Goal: Task Accomplishment & Management: Use online tool/utility

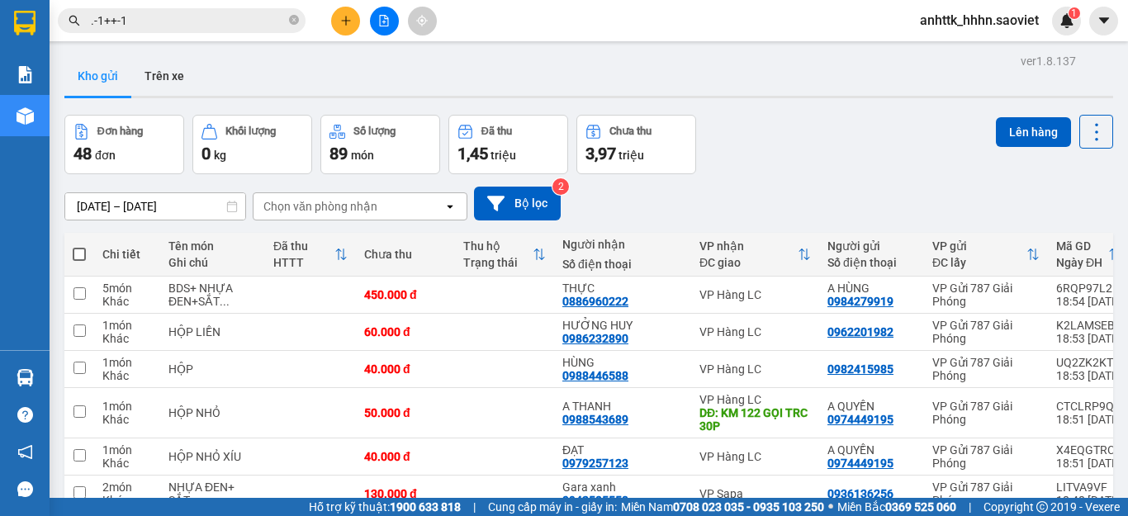
click at [952, 12] on span "anhttk_hhhn.saoviet" at bounding box center [979, 20] width 145 height 21
drag, startPoint x: 956, startPoint y: 67, endPoint x: 956, endPoint y: 52, distance: 14.9
click at [956, 52] on ul "Đăng xuất Đổi mật khẩu" at bounding box center [978, 64] width 147 height 59
click at [957, 50] on span "Đăng xuất" at bounding box center [986, 51] width 111 height 18
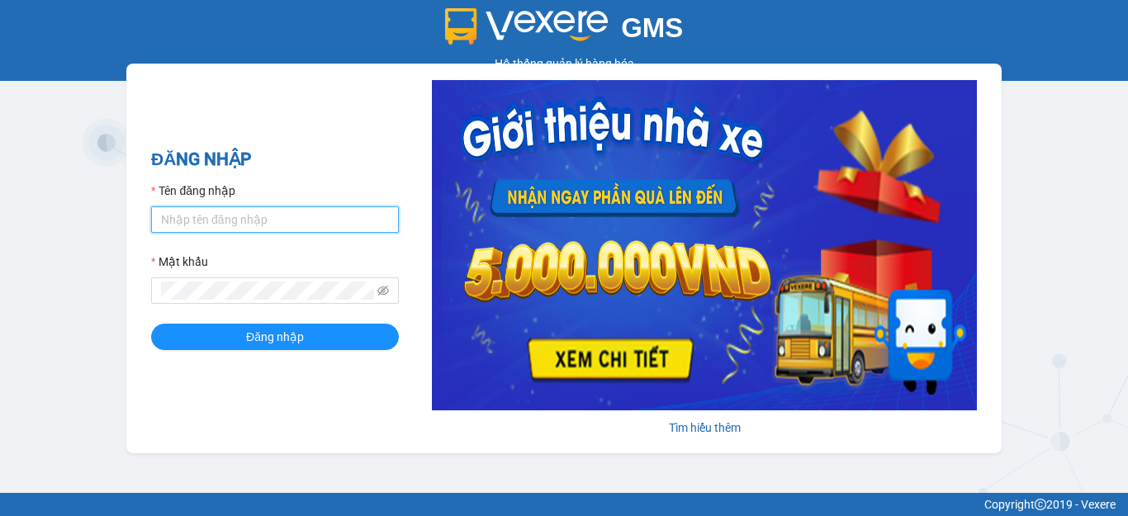
click at [244, 221] on input "Tên đăng nhập" at bounding box center [275, 219] width 248 height 26
type input "namthhhhn.saoviet"
click at [151, 324] on button "Đăng nhập" at bounding box center [275, 337] width 248 height 26
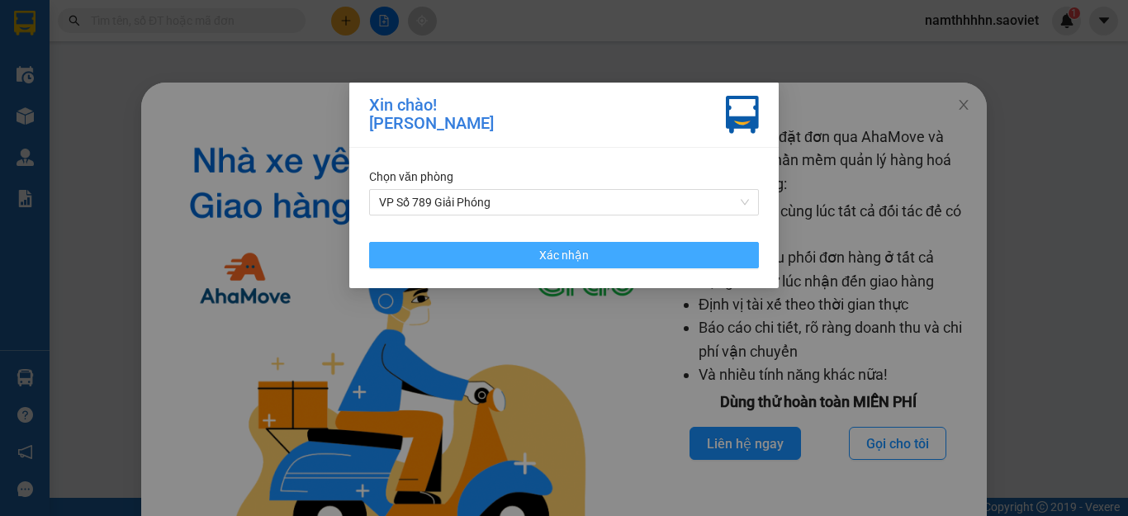
click at [520, 246] on button "Xác nhận" at bounding box center [564, 255] width 390 height 26
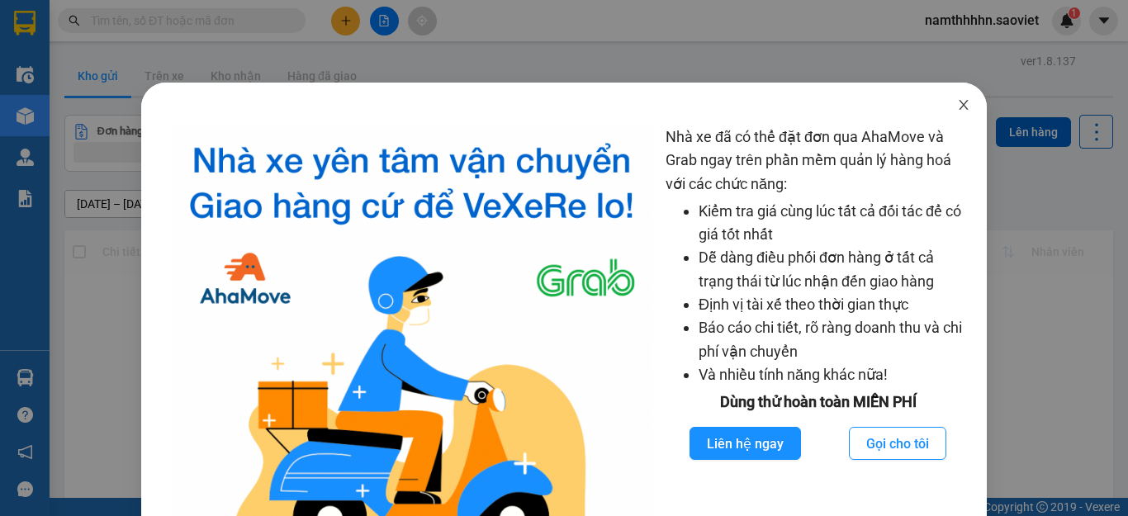
click at [967, 116] on span "Close" at bounding box center [964, 106] width 46 height 46
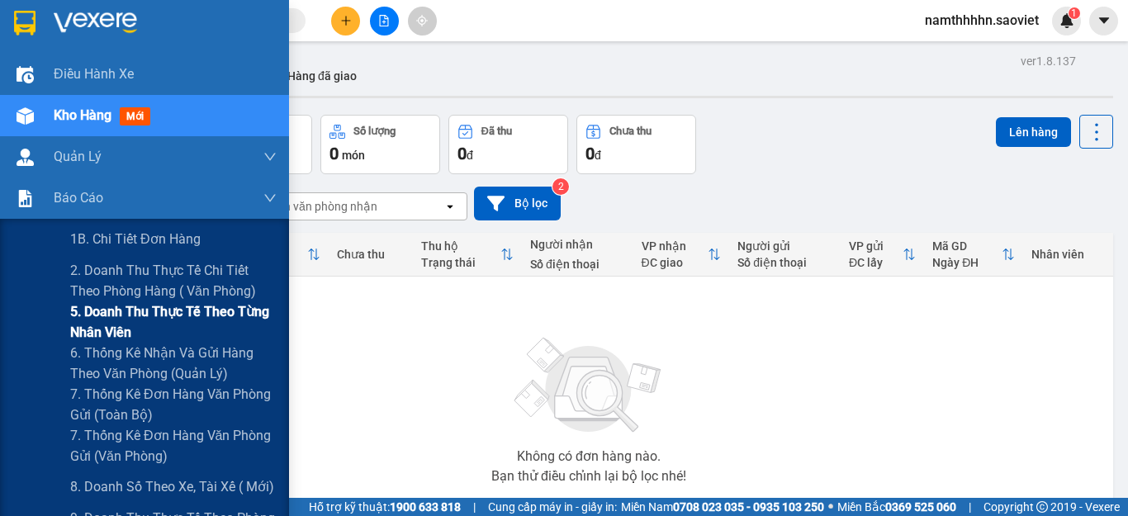
click at [111, 324] on span "5. Doanh thu thực tế theo từng nhân viên" at bounding box center [173, 321] width 206 height 41
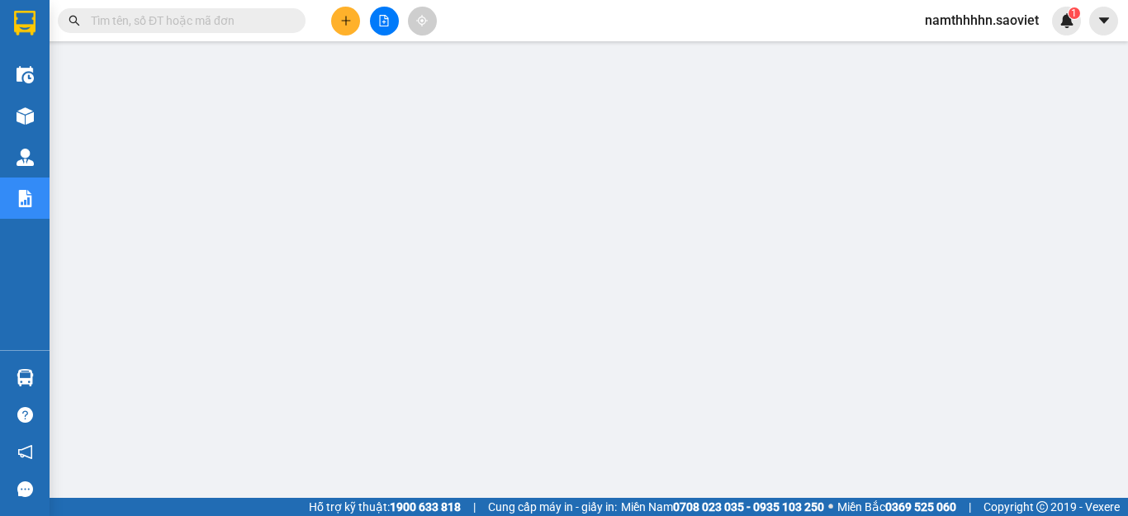
drag, startPoint x: 998, startPoint y: 22, endPoint x: 992, endPoint y: 30, distance: 9.4
click at [996, 21] on span "namthhhhn.saoviet" at bounding box center [982, 20] width 140 height 21
click at [973, 53] on span "Đăng xuất" at bounding box center [989, 51] width 105 height 18
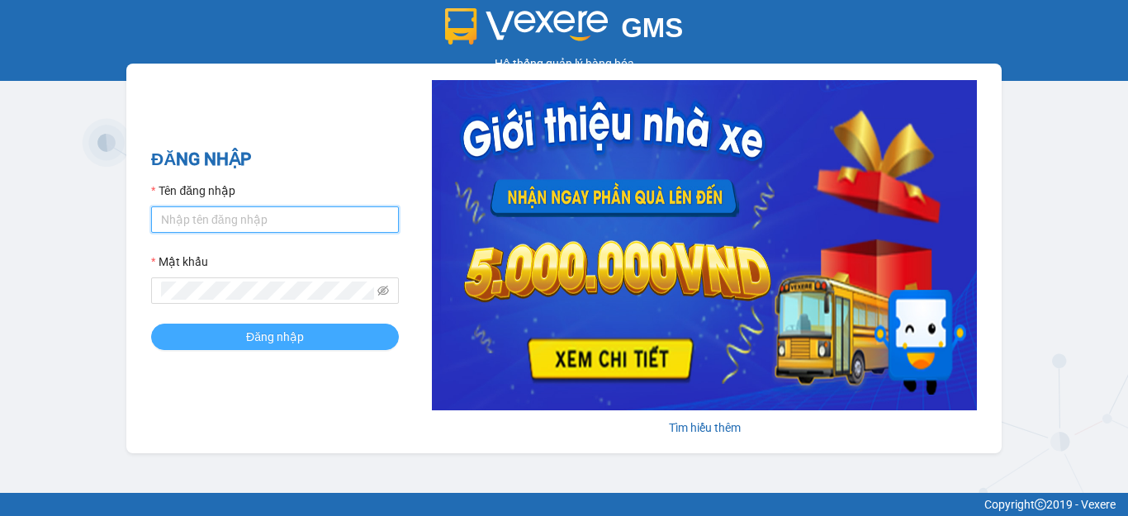
type input "namthhhhn.saoviet"
click at [309, 333] on button "Đăng nhập" at bounding box center [275, 337] width 248 height 26
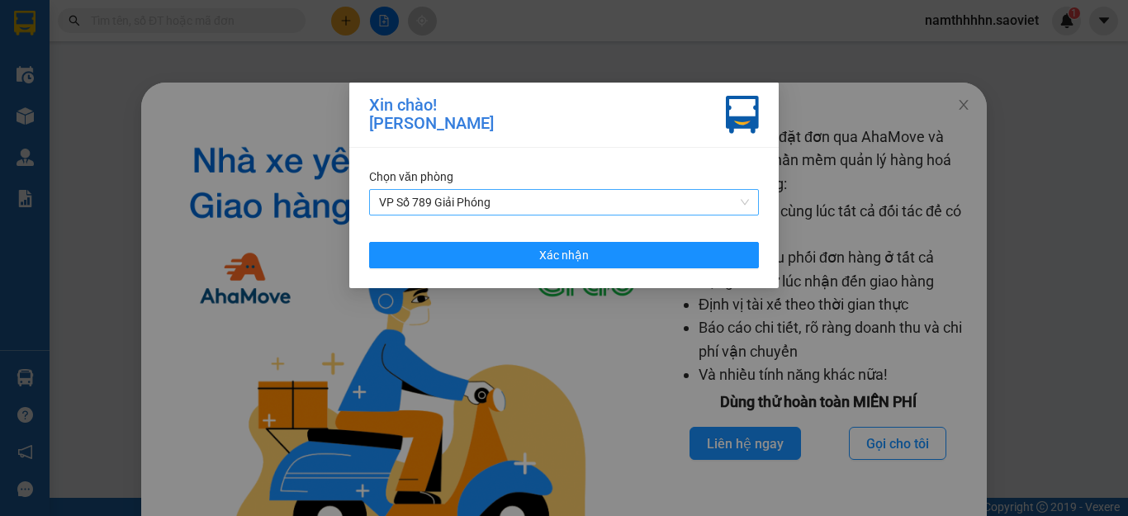
click at [442, 205] on span "VP Số 789 Giải Phóng" at bounding box center [564, 202] width 370 height 25
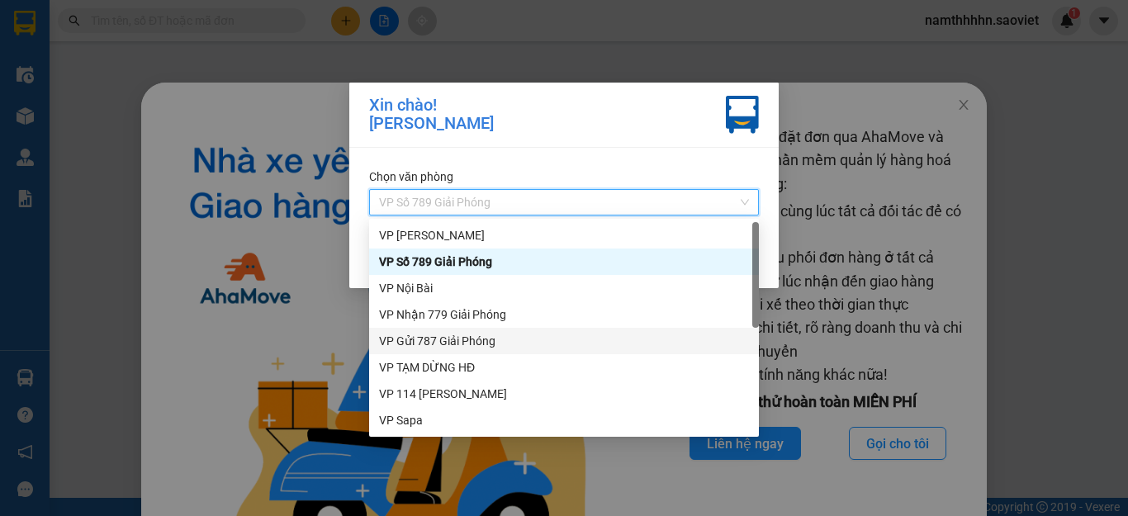
click at [464, 330] on div "VP Gửi 787 Giải Phóng" at bounding box center [564, 341] width 390 height 26
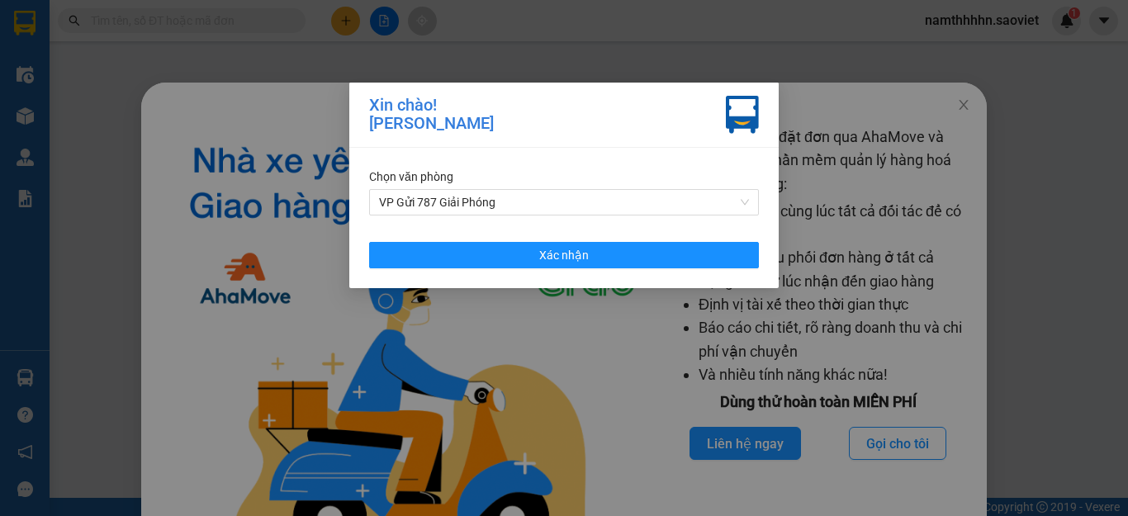
click at [458, 217] on div "Chọn văn phòng VP Gửi 787 Giải Phóng Xác nhận" at bounding box center [563, 218] width 429 height 140
click at [456, 211] on span "VP Gửi 787 Giải Phóng" at bounding box center [564, 202] width 370 height 25
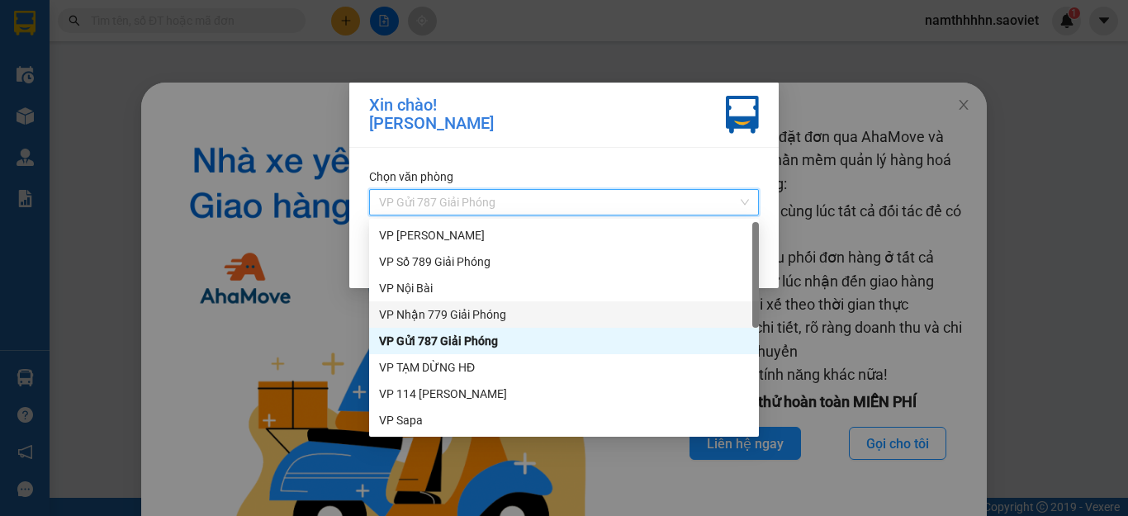
click at [442, 312] on div "VP Nhận 779 Giải Phóng" at bounding box center [564, 315] width 370 height 18
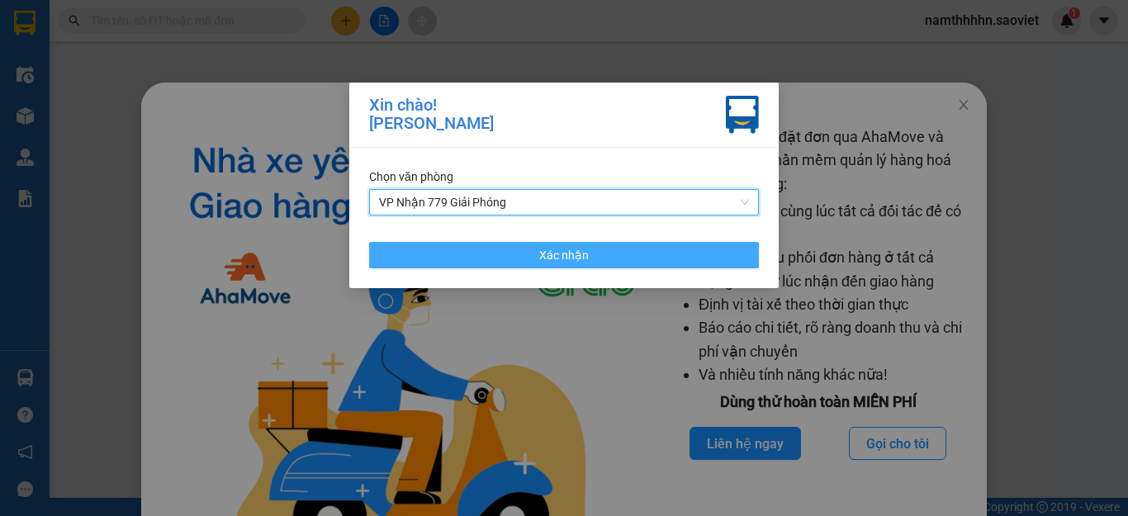
click at [441, 249] on button "Xác nhận" at bounding box center [564, 255] width 390 height 26
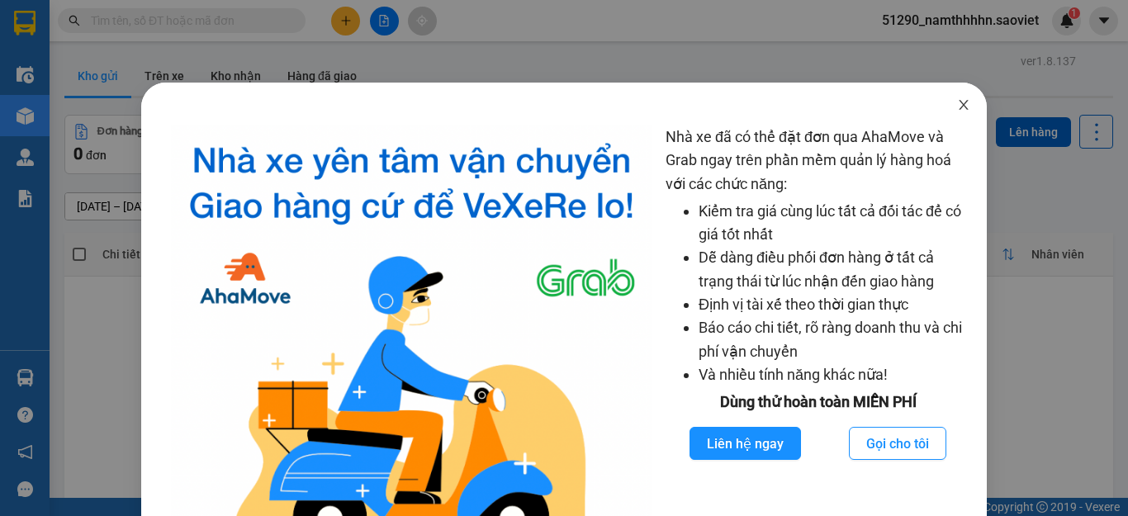
click at [960, 107] on span "Close" at bounding box center [964, 106] width 46 height 46
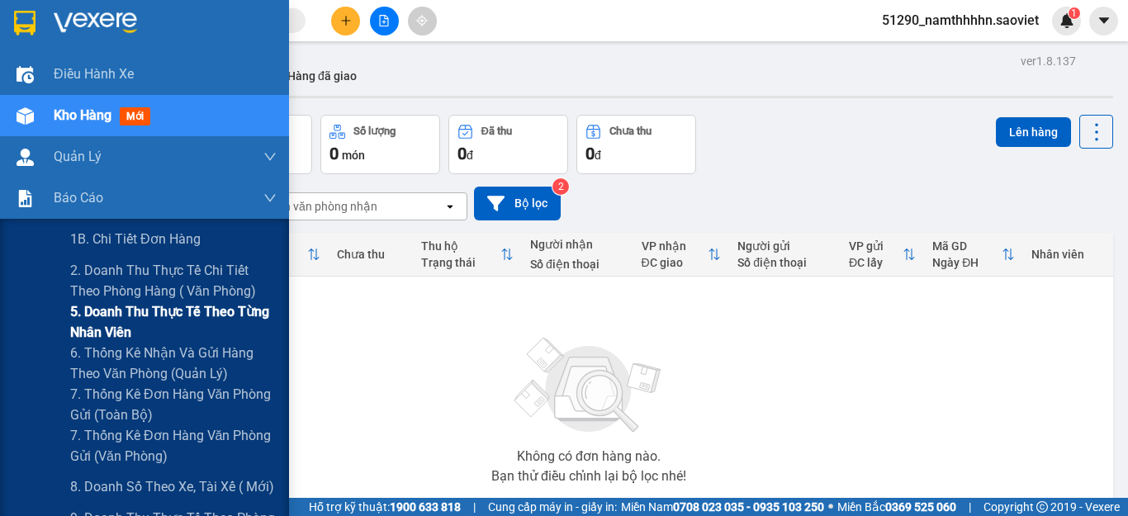
click at [111, 313] on span "5. Doanh thu thực tế theo từng nhân viên" at bounding box center [173, 321] width 206 height 41
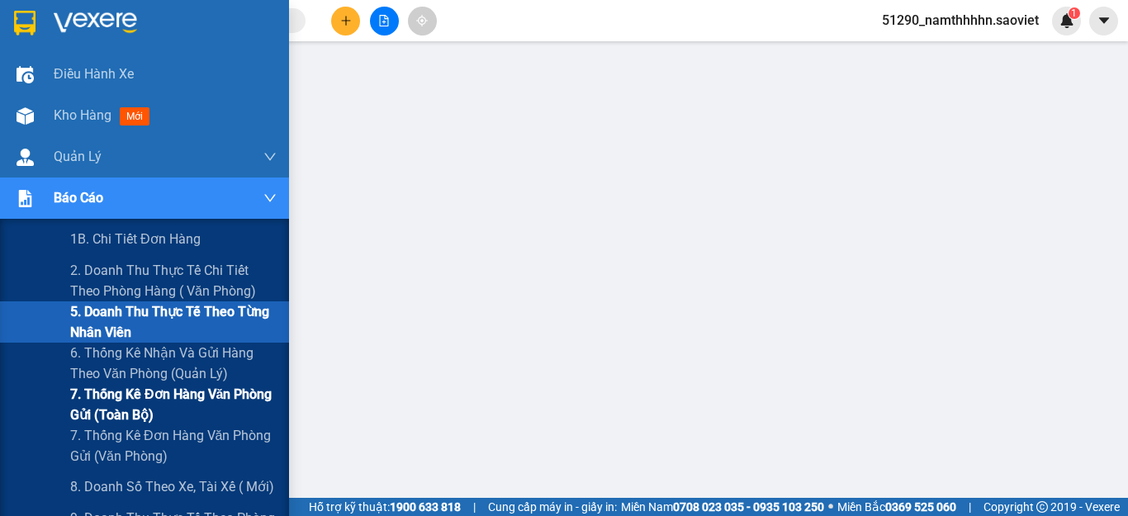
click at [169, 398] on span "7. Thống kê đơn hàng văn phòng gửi (toàn bộ)" at bounding box center [173, 404] width 206 height 41
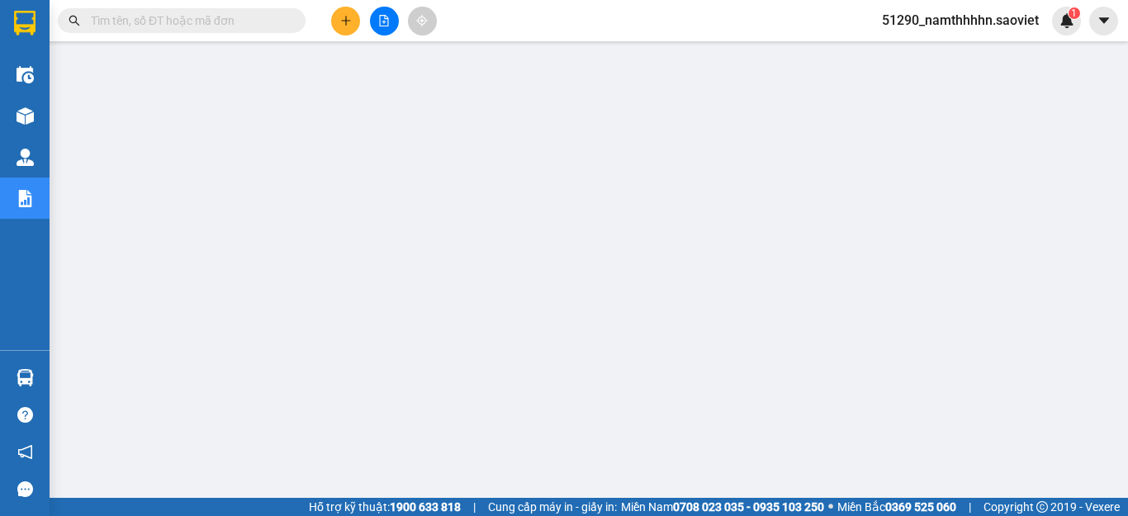
click at [929, 26] on span "51290_namthhhhn.saoviet" at bounding box center [960, 20] width 183 height 21
click at [926, 41] on li "Đăng xuất" at bounding box center [960, 51] width 184 height 26
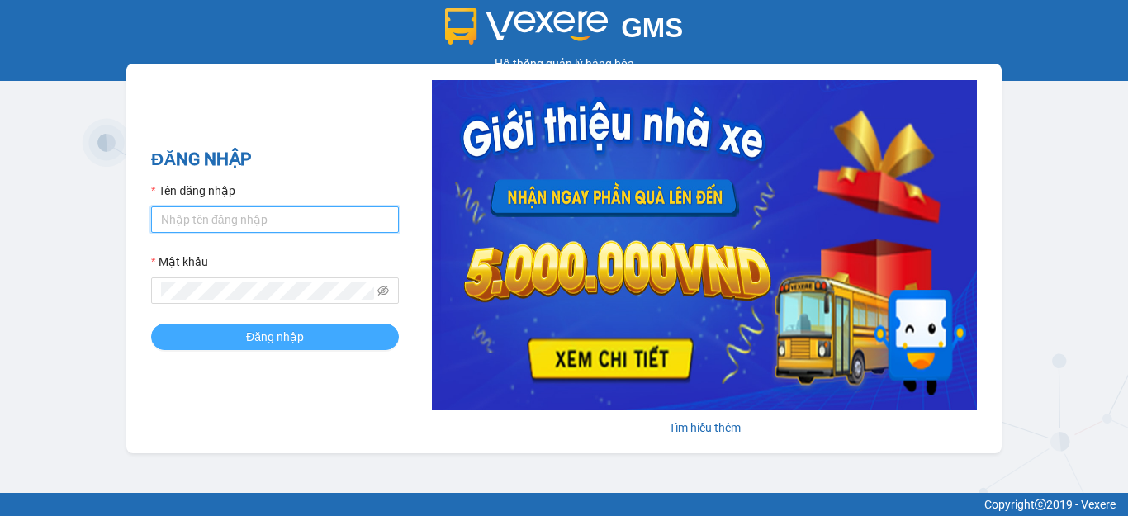
type input "namthhhhn.saoviet"
click at [267, 325] on button "Đăng nhập" at bounding box center [275, 337] width 248 height 26
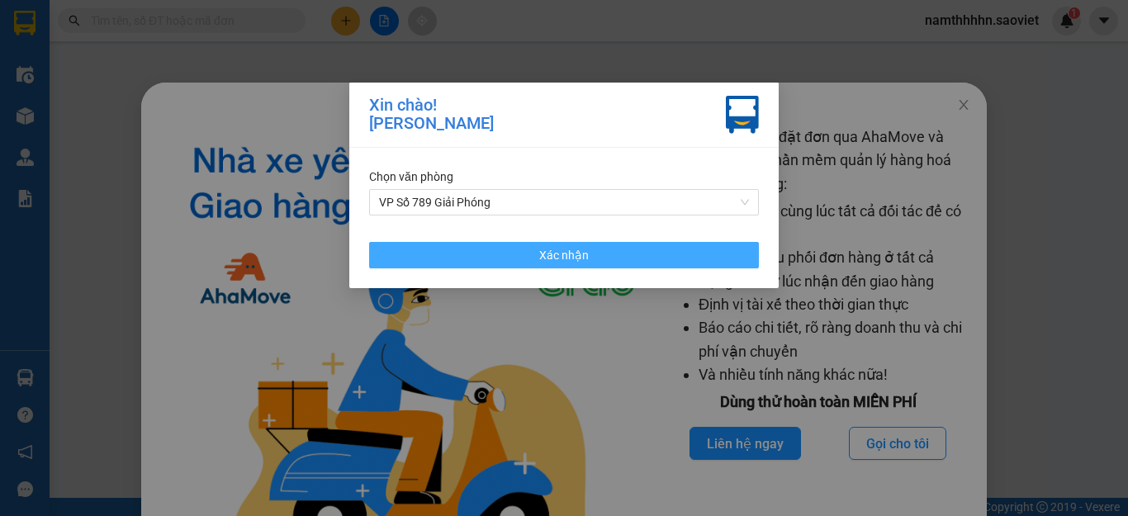
click at [609, 257] on button "Xác nhận" at bounding box center [564, 255] width 390 height 26
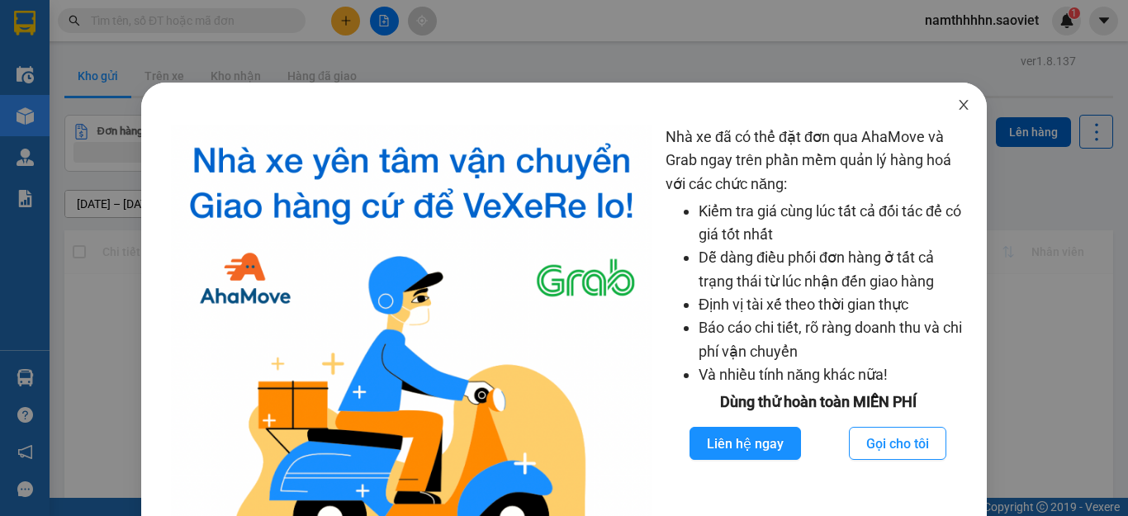
click at [934, 129] on div "Nhà xe đã có thể đặt đơn qua AhaMove và Grab ngay trên phần mềm quản lý hàng ho…" at bounding box center [818, 353] width 305 height 454
click at [957, 109] on icon "close" at bounding box center [963, 104] width 13 height 13
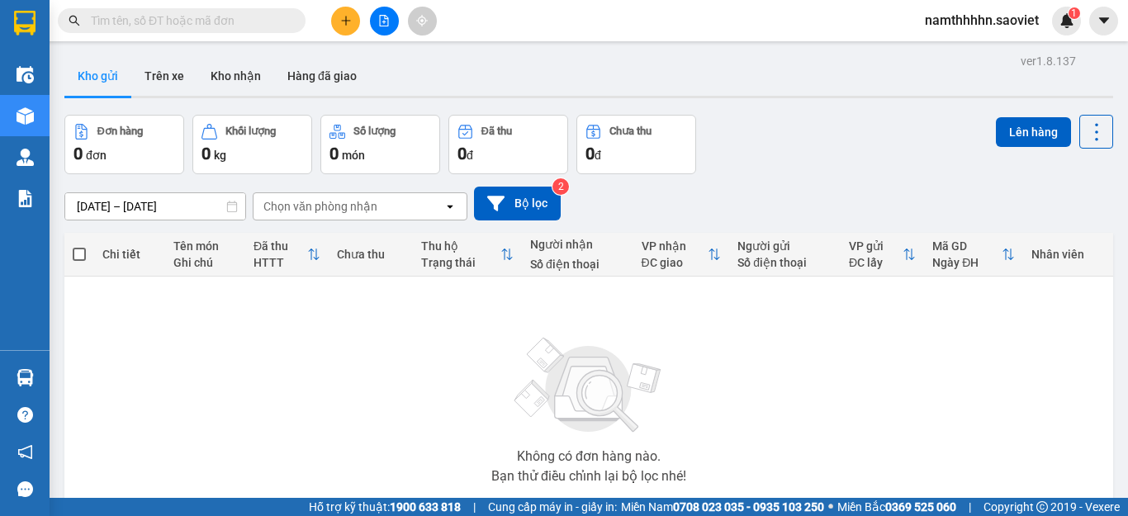
click at [392, 33] on button at bounding box center [384, 21] width 29 height 29
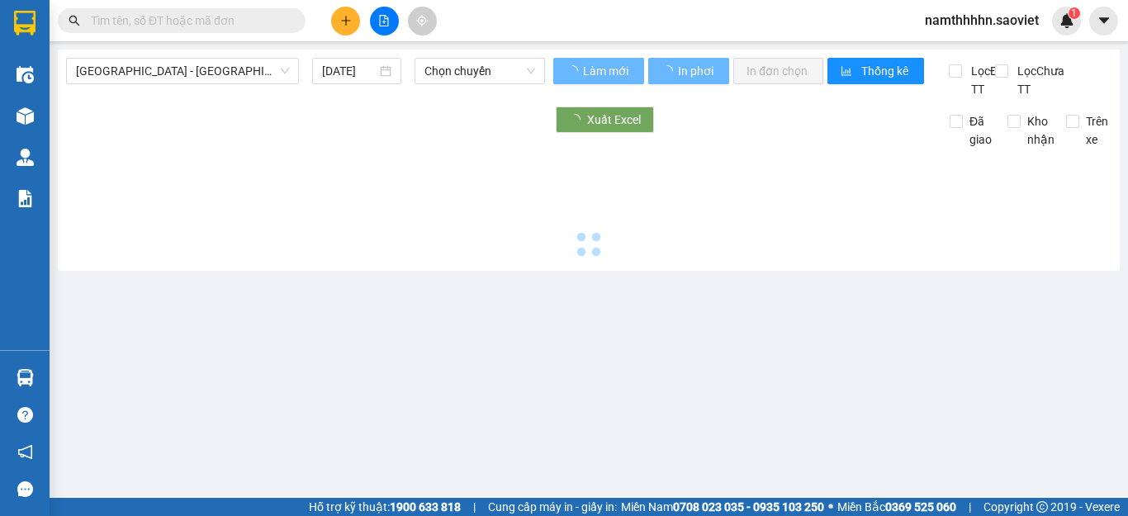
click at [154, 63] on span "Hà Nội - Lào Cai (Cabin)" at bounding box center [182, 71] width 213 height 25
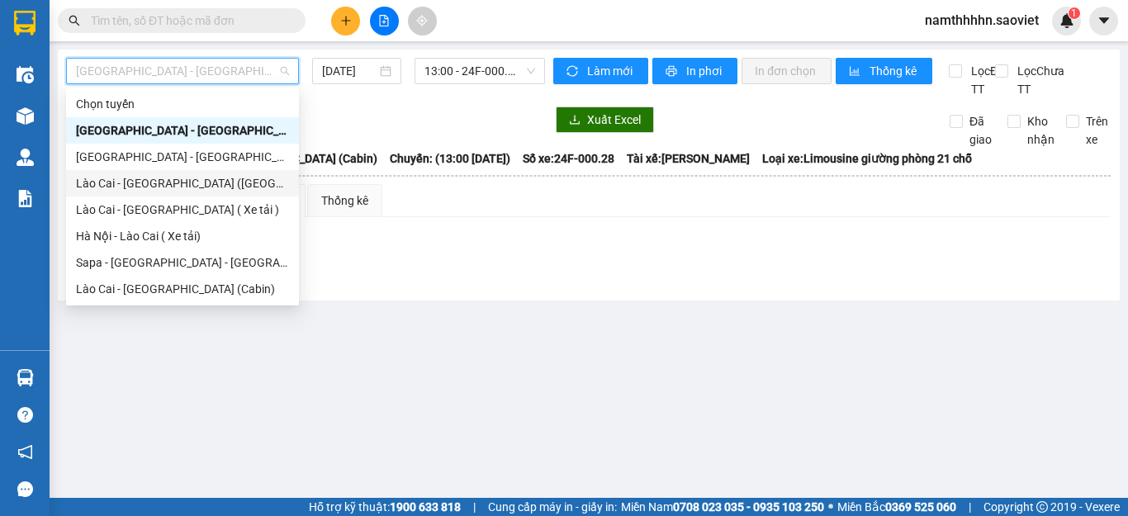
click at [171, 174] on div "Lào Cai - Hà Nội (Giường)" at bounding box center [182, 183] width 213 height 18
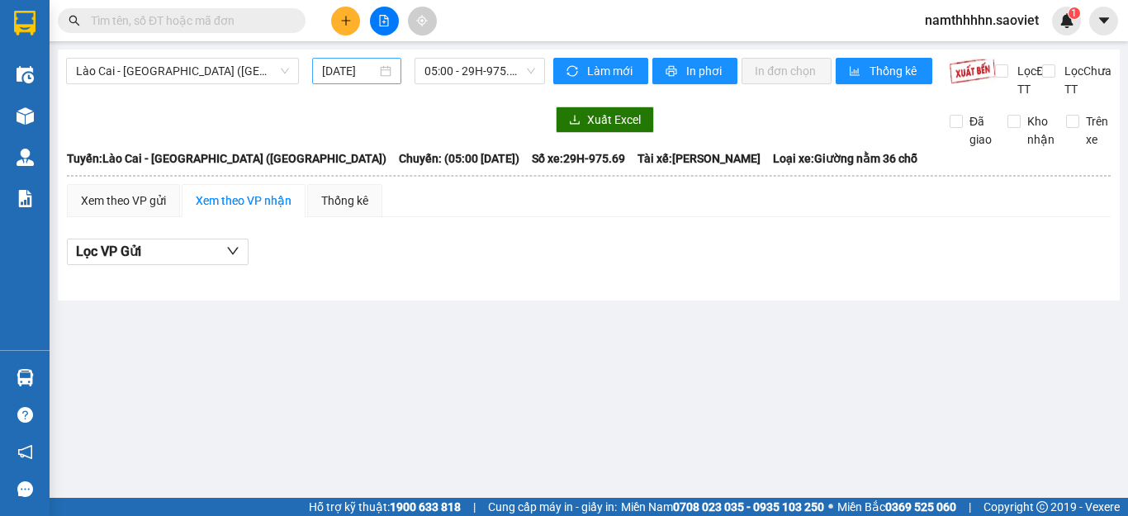
click at [365, 80] on div "12/08/2025" at bounding box center [356, 71] width 89 height 26
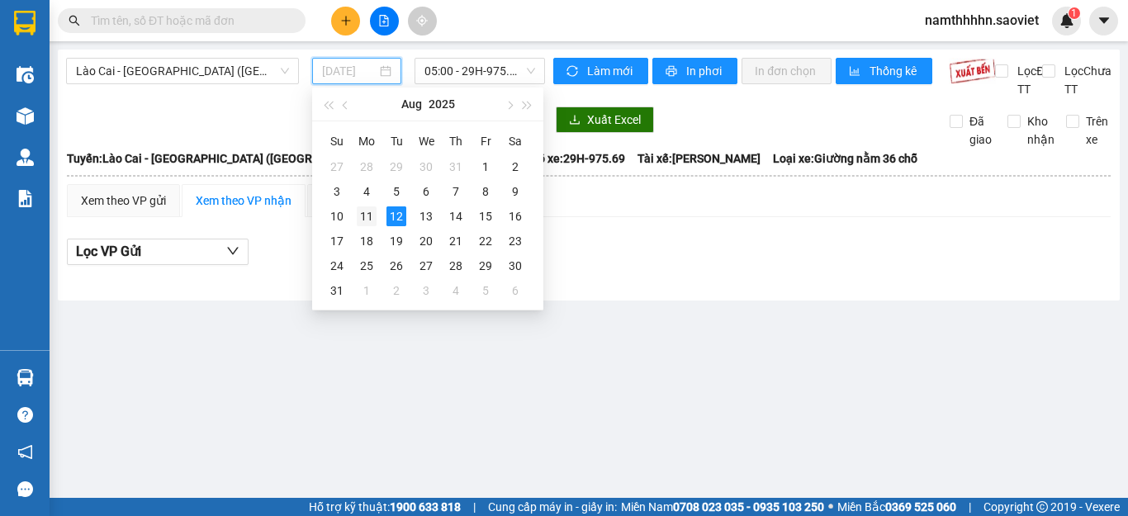
click at [368, 224] on div "11" at bounding box center [367, 216] width 20 height 20
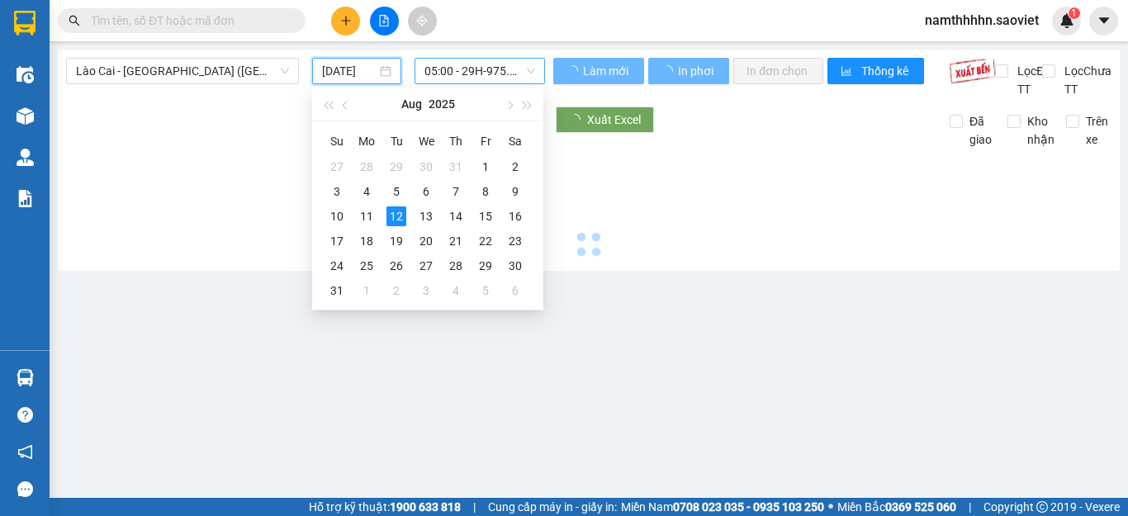
type input "11/08/2025"
click at [486, 74] on span "05:00 - 29H-975.69" at bounding box center [479, 71] width 111 height 25
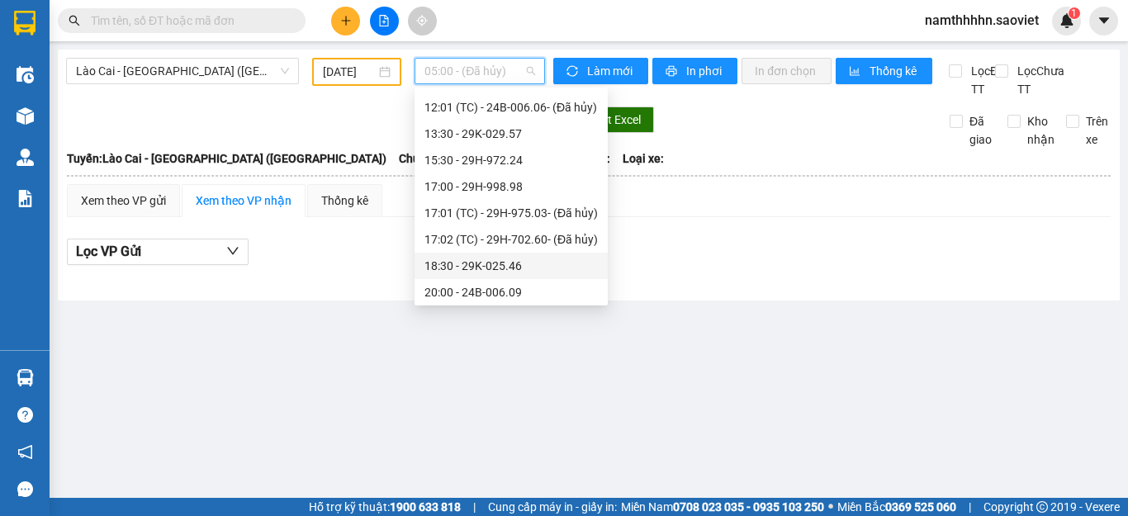
scroll to position [344, 0]
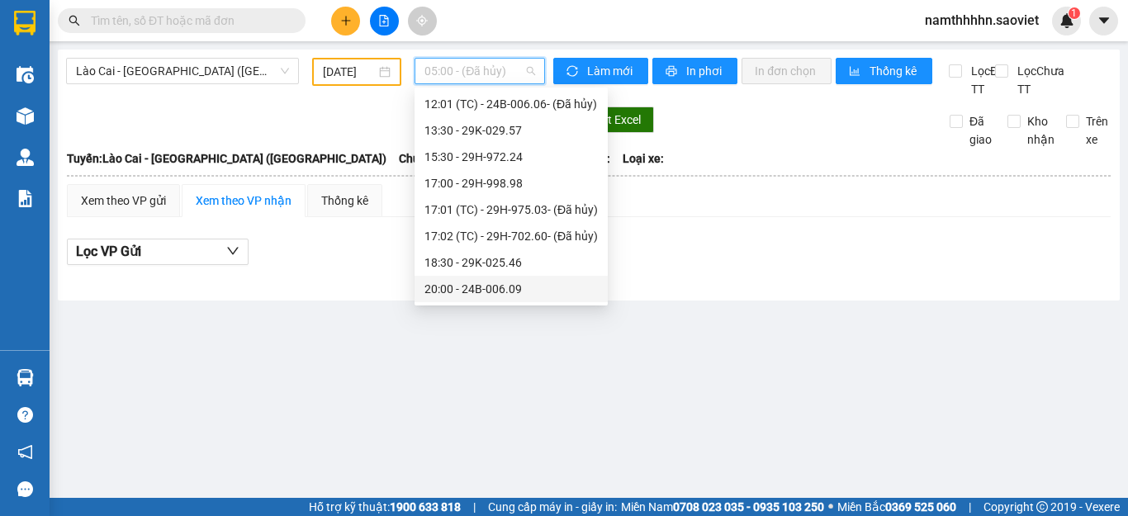
click at [496, 279] on div "20:00 - 24B-006.09" at bounding box center [511, 289] width 193 height 26
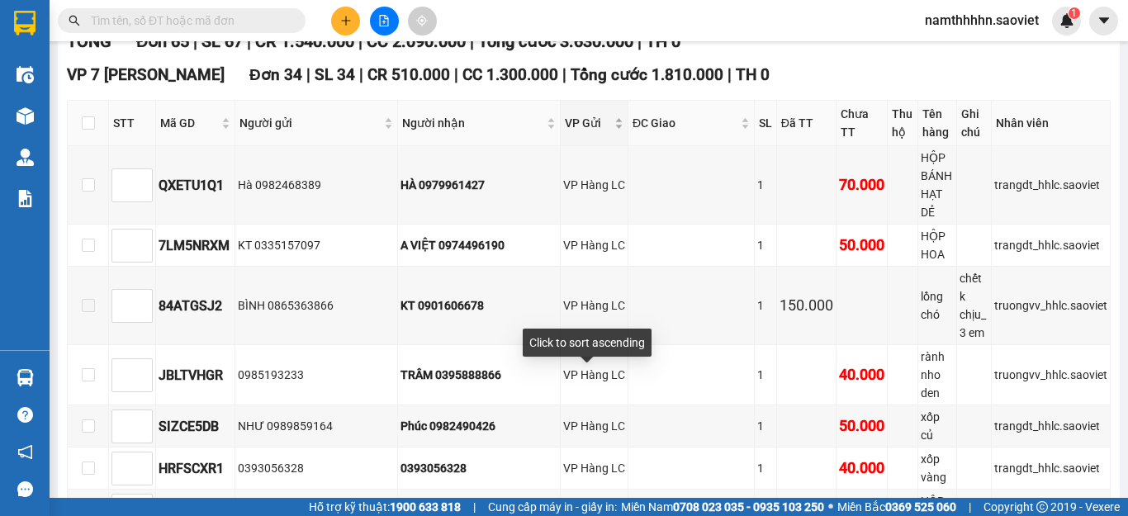
scroll to position [248, 0]
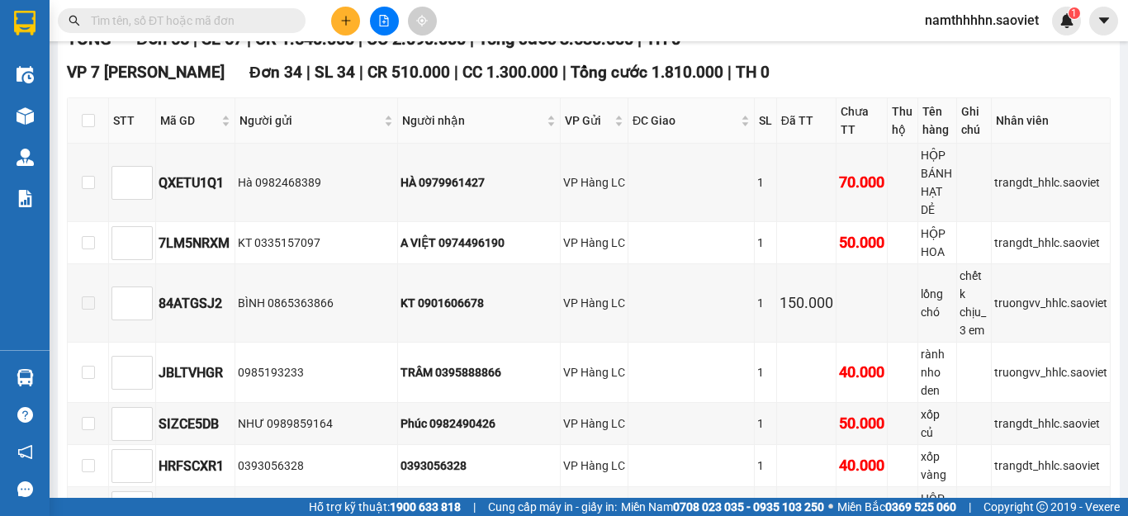
click at [813, 52] on div "TỔNG Đơn 65 | SL 67 | CR 1.540.000 | CC 2.090.000 | Tổng cước 3.630.000 | TH 0" at bounding box center [589, 39] width 1044 height 26
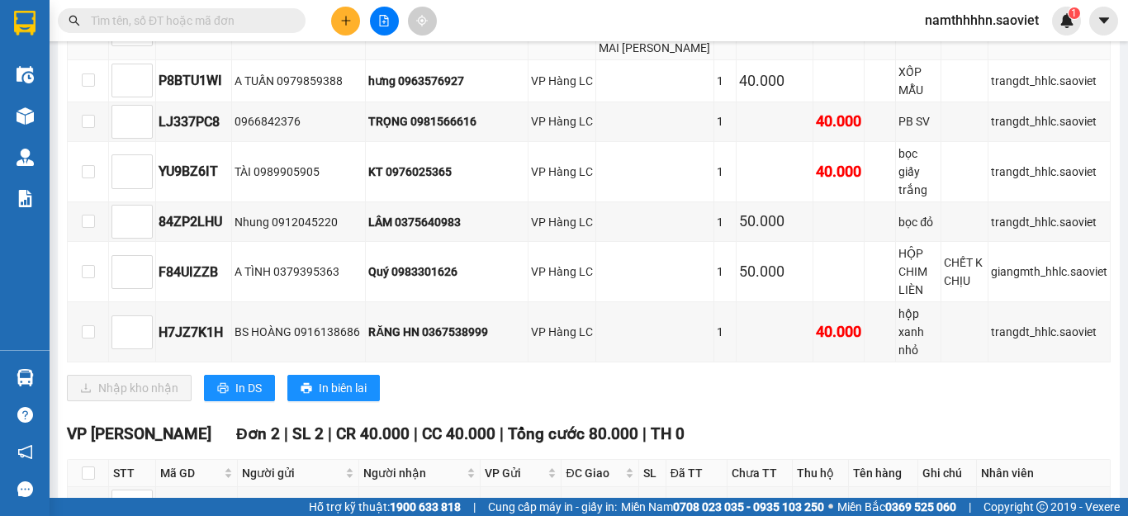
scroll to position [3303, 0]
